Goal: Transaction & Acquisition: Purchase product/service

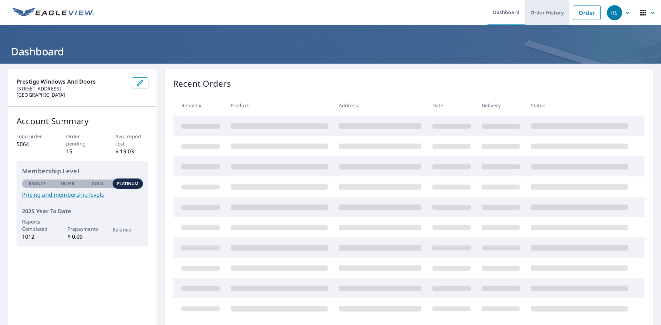
click at [542, 17] on link "Order History" at bounding box center [547, 12] width 44 height 25
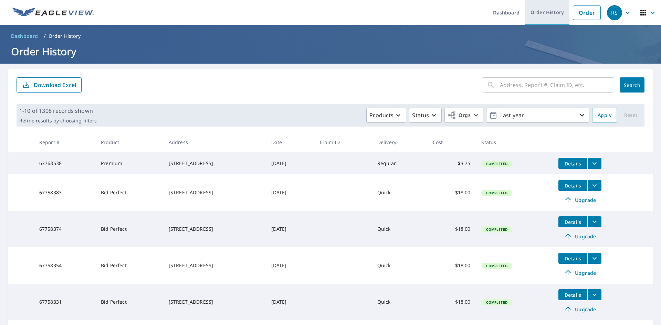
click at [542, 17] on link "Order History" at bounding box center [547, 12] width 44 height 25
click at [577, 15] on link "Order" at bounding box center [587, 13] width 28 height 14
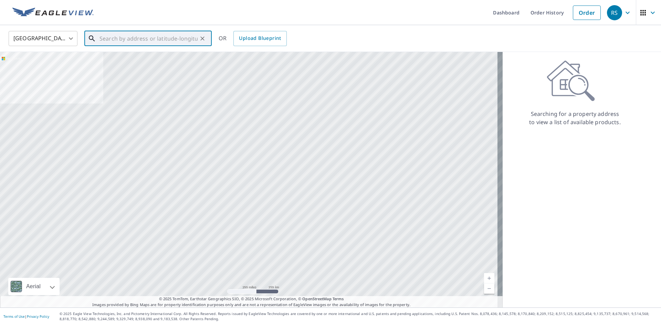
click at [131, 43] on input "text" at bounding box center [148, 38] width 98 height 19
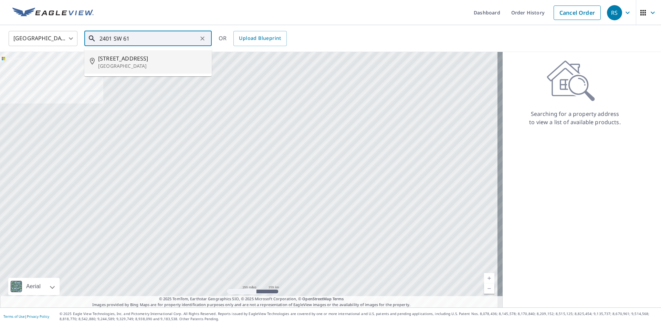
click at [127, 63] on p "[GEOGRAPHIC_DATA]" at bounding box center [152, 66] width 108 height 7
type input "[STREET_ADDRESS]"
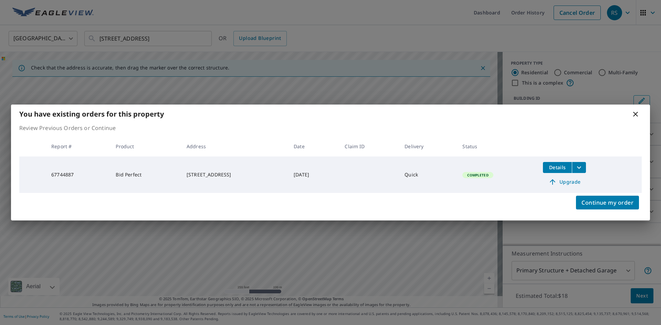
click at [570, 183] on span "Upgrade" at bounding box center [564, 182] width 35 height 8
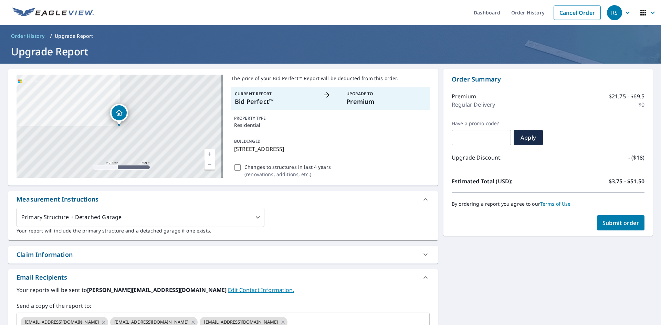
click at [597, 227] on button "Submit order" at bounding box center [621, 222] width 48 height 15
